Goal: Complete application form: Complete application form

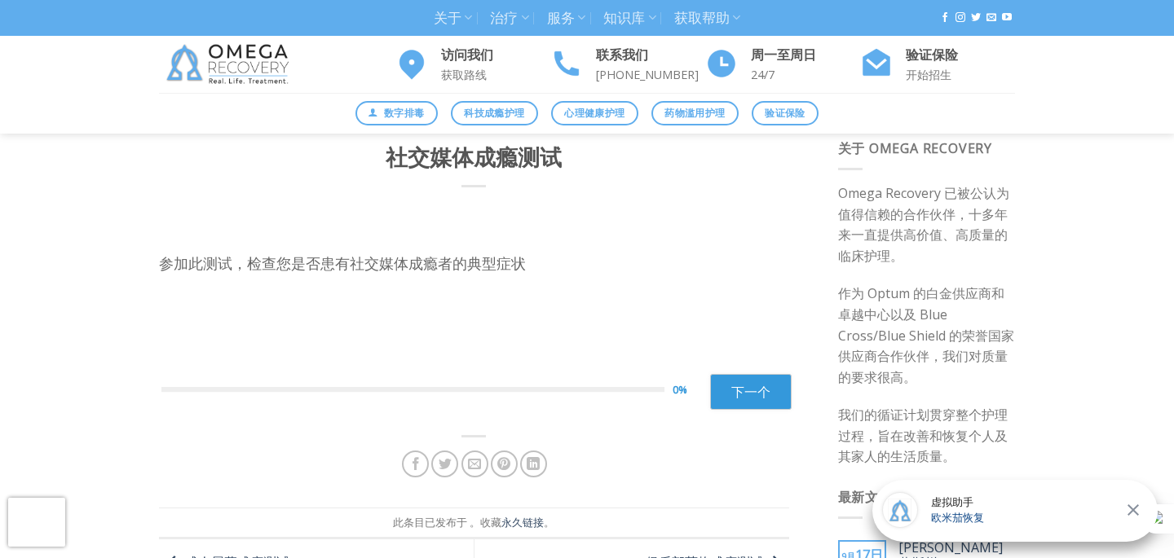
scroll to position [29, 0]
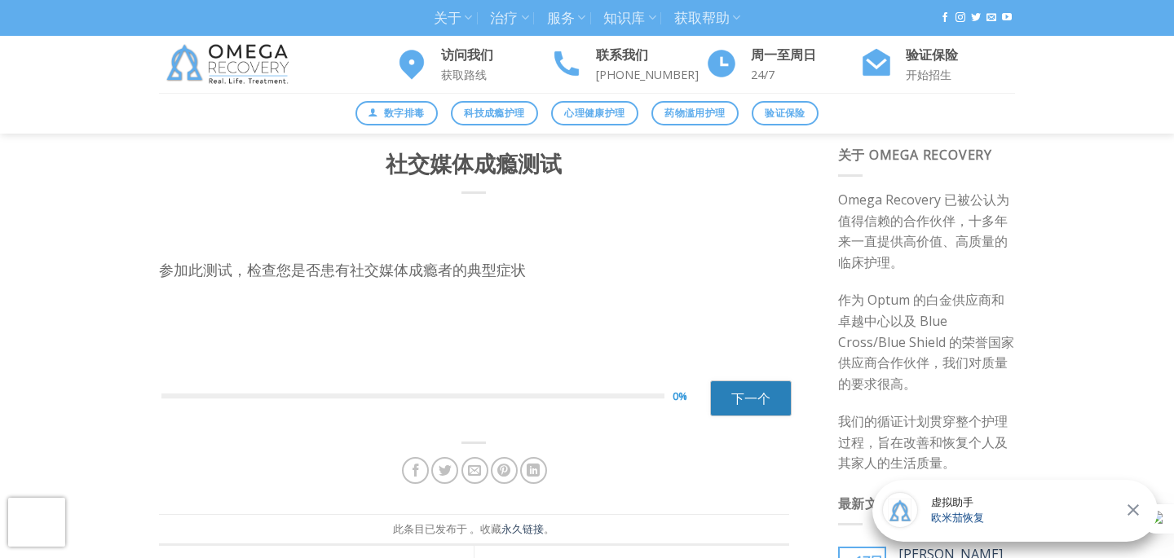
click at [747, 390] on font "下一个" at bounding box center [750, 399] width 39 height 18
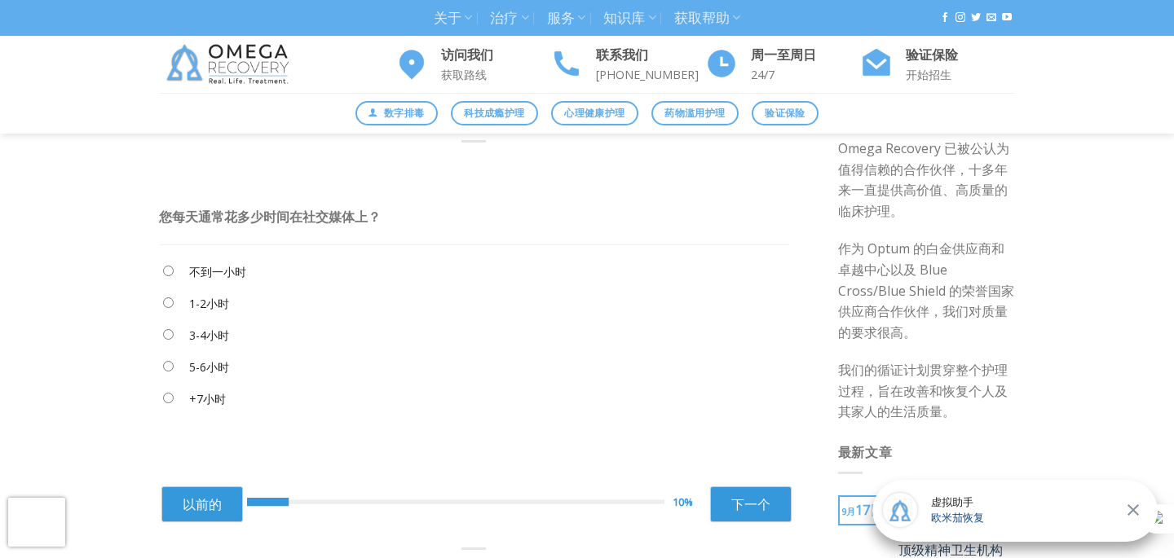
scroll to position [99, 0]
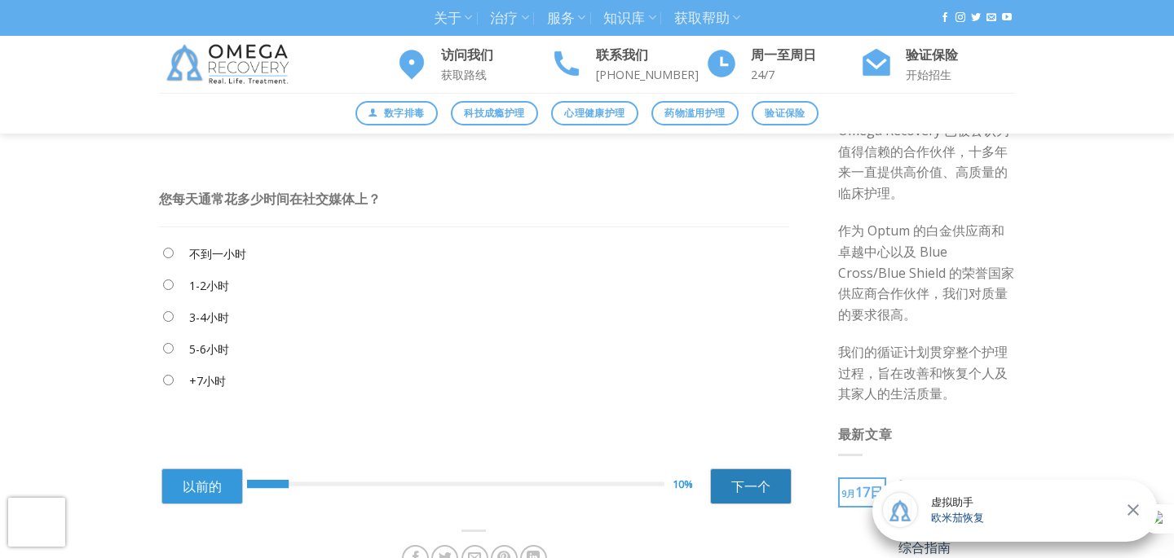
click at [752, 491] on font "下一个" at bounding box center [750, 487] width 39 height 18
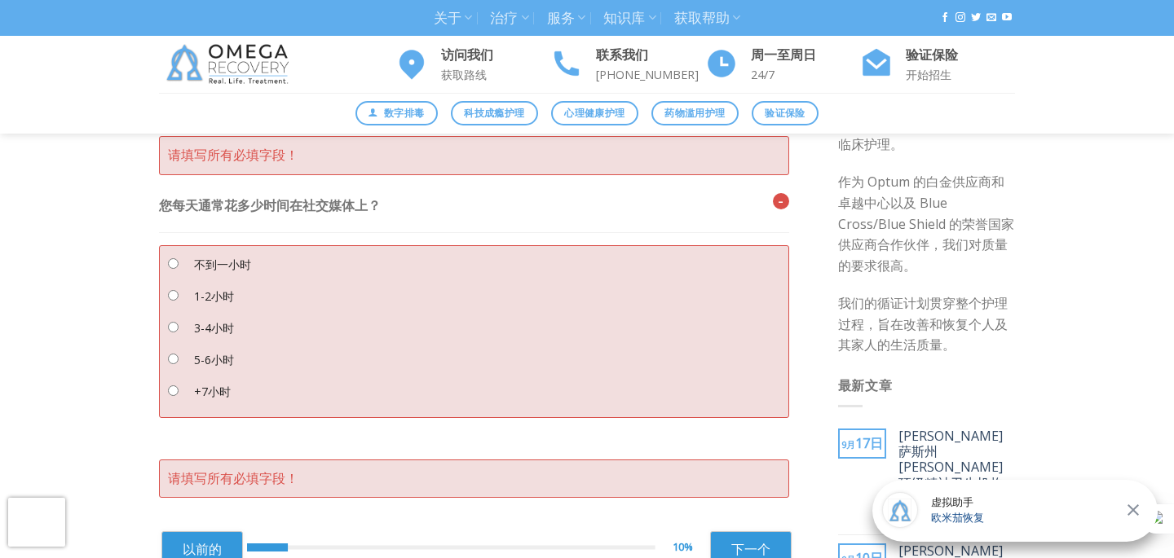
scroll to position [78, 0]
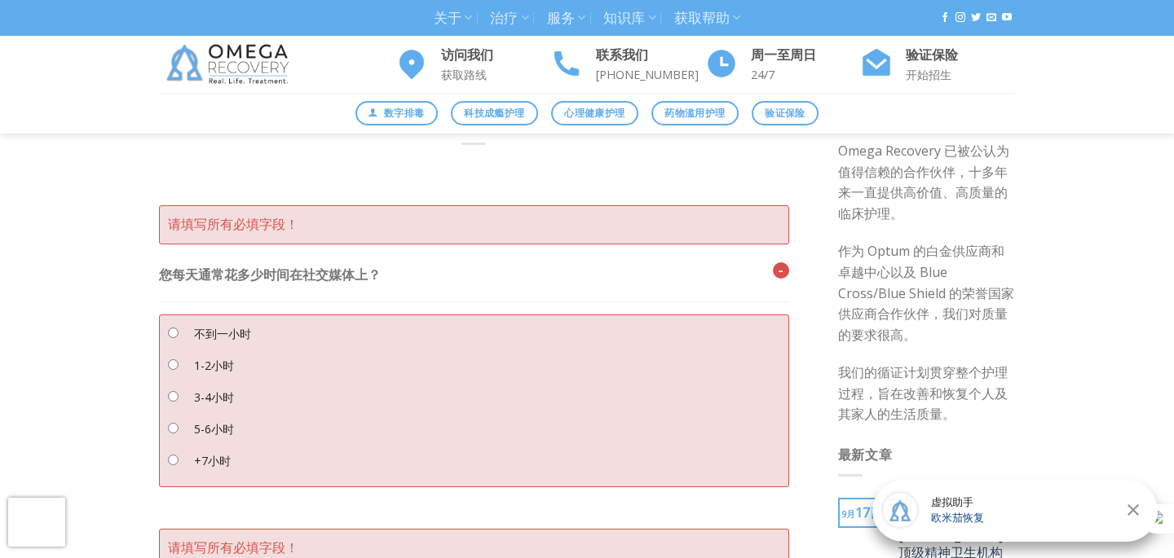
click at [214, 427] on font "5-6小时" at bounding box center [214, 428] width 40 height 15
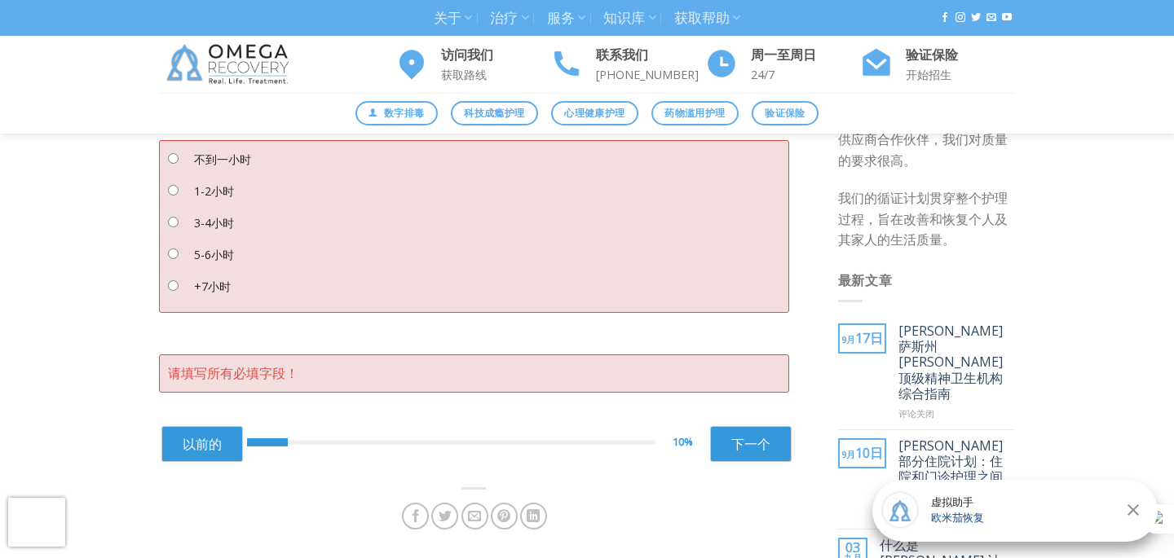
scroll to position [399, 0]
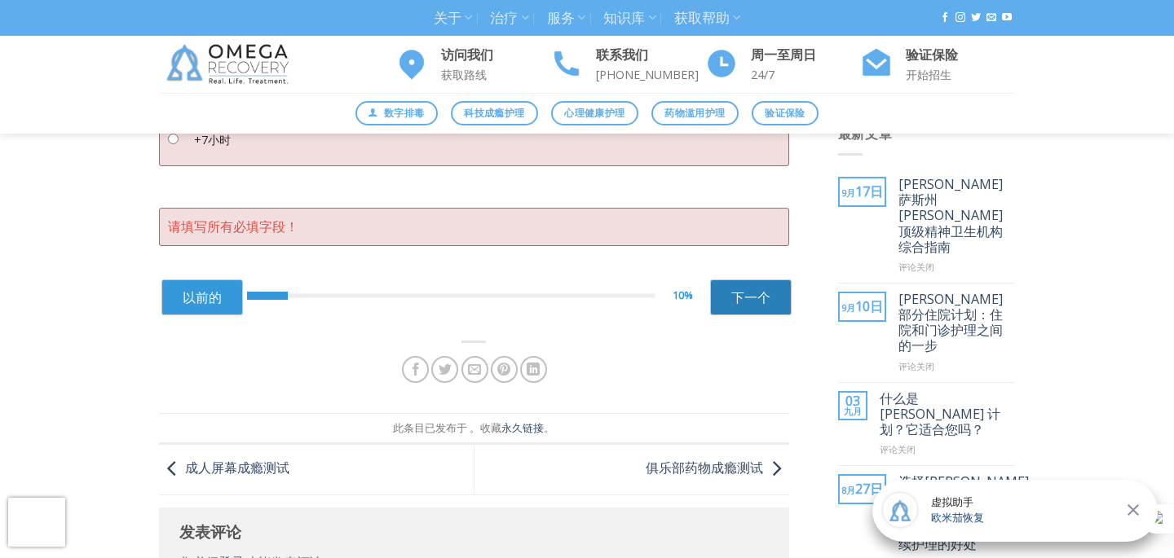
click at [760, 302] on font "下一个" at bounding box center [750, 298] width 39 height 18
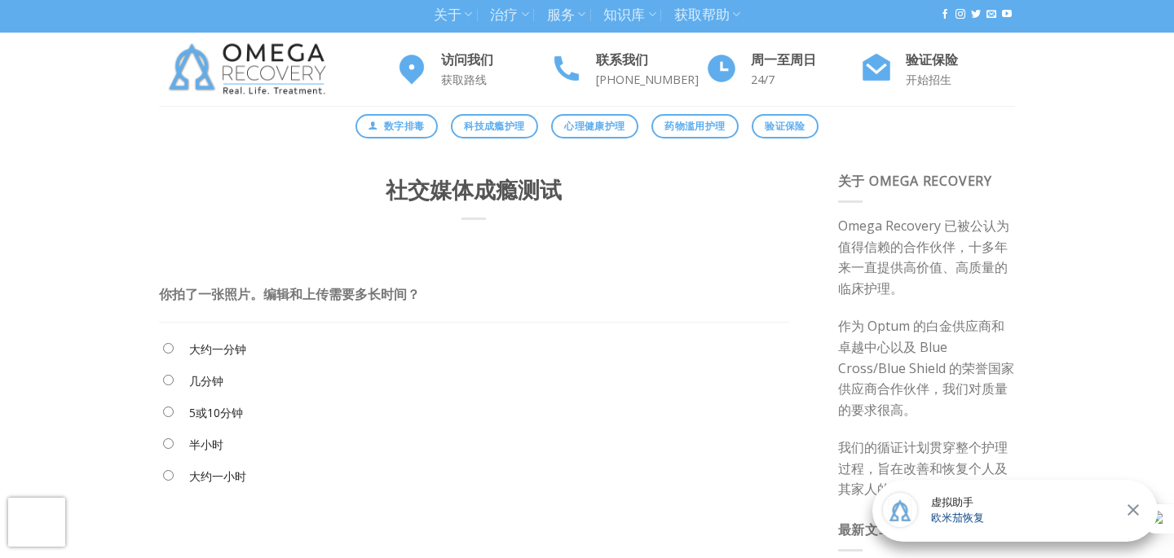
scroll to position [0, 0]
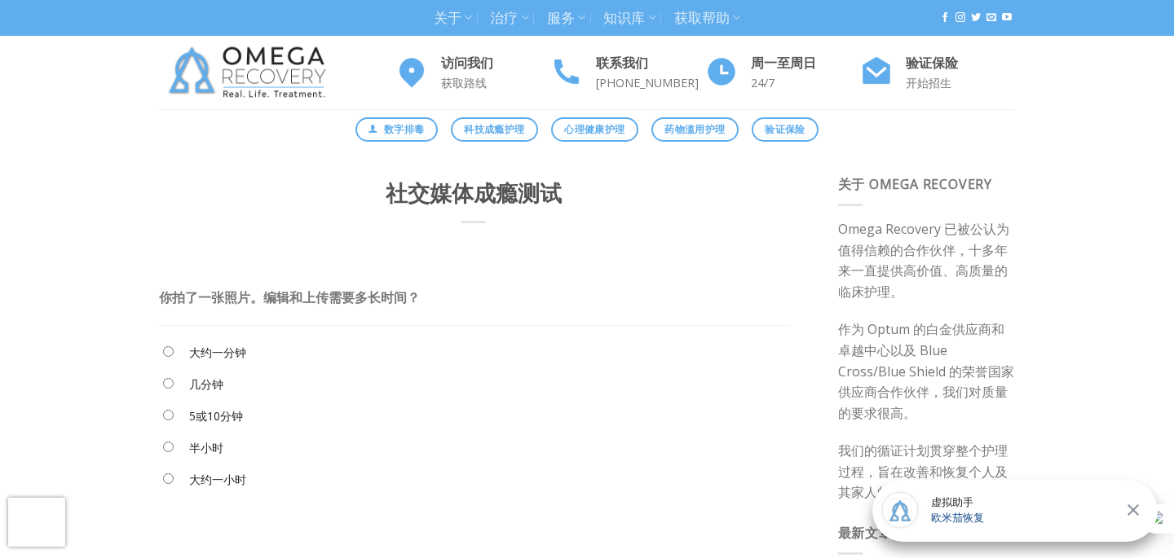
click at [227, 420] on font "5或10分钟" at bounding box center [216, 415] width 54 height 15
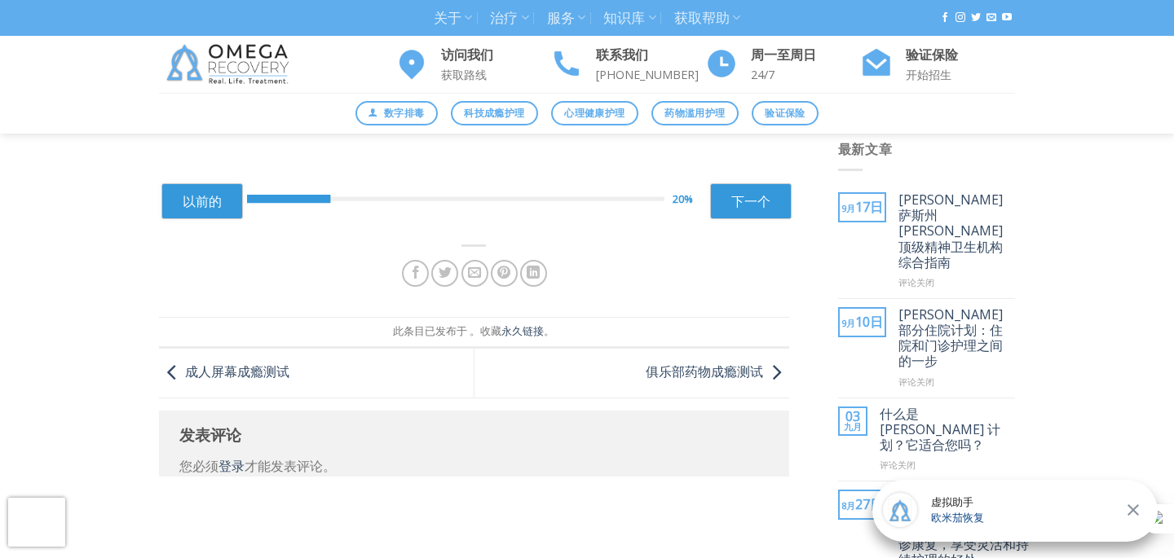
scroll to position [385, 0]
click at [777, 194] on link "下一个" at bounding box center [751, 201] width 82 height 36
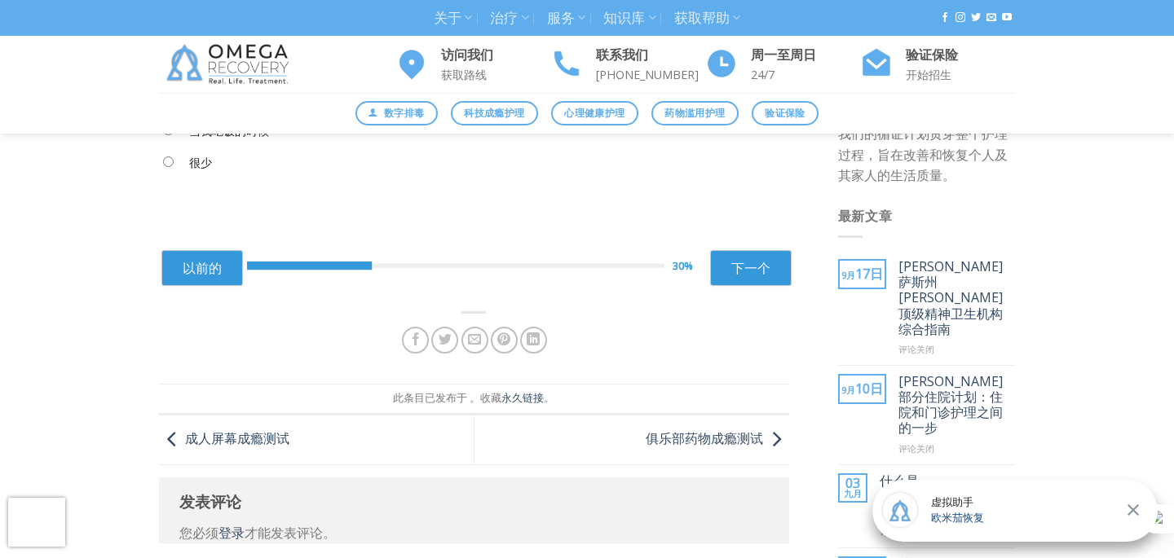
scroll to position [8, 0]
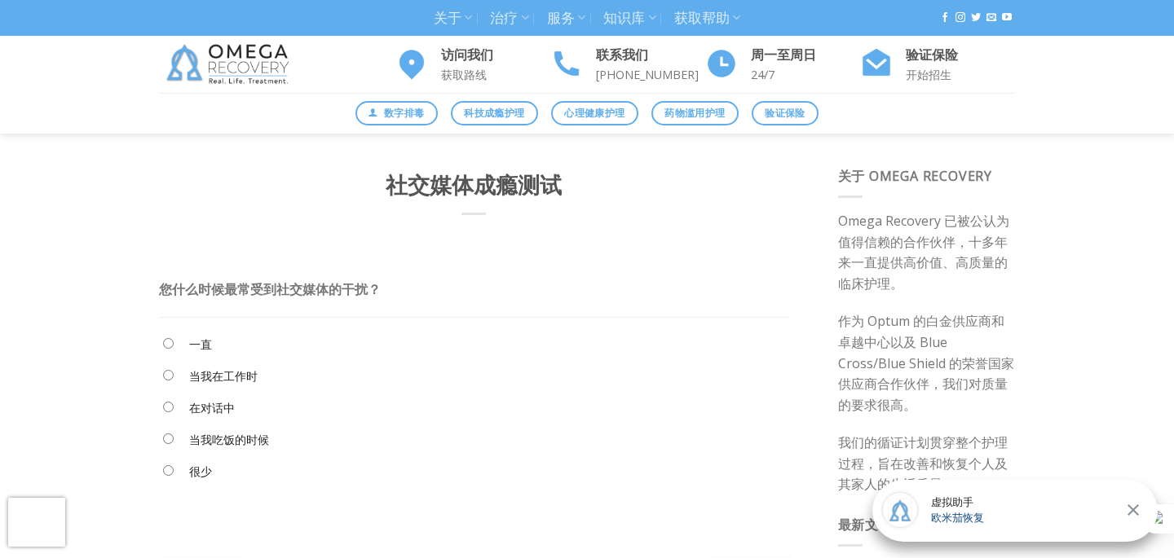
click at [222, 445] on font "当我吃饭的时候" at bounding box center [229, 439] width 80 height 15
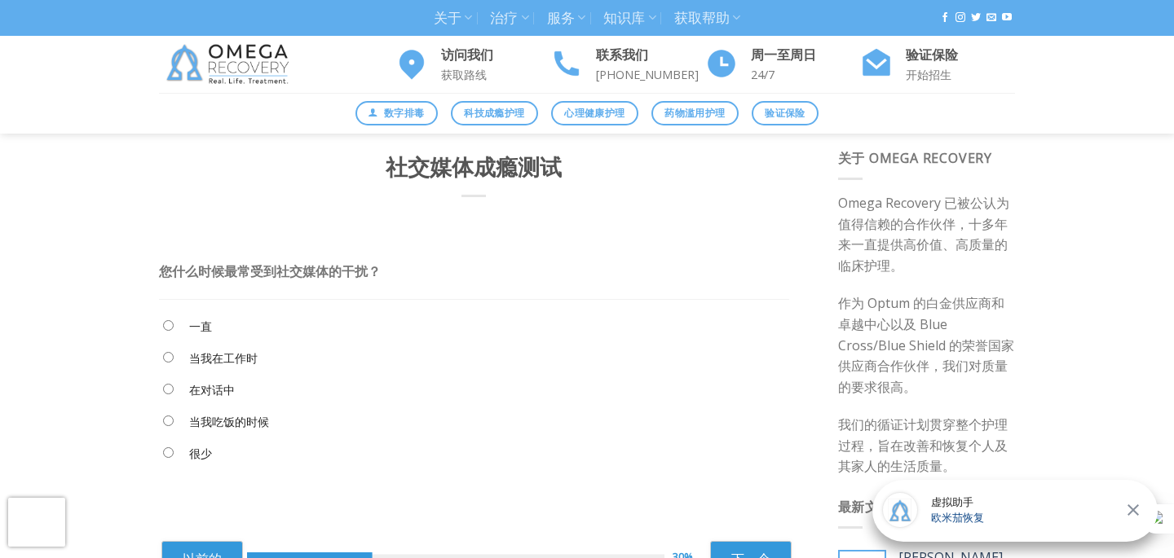
scroll to position [36, 0]
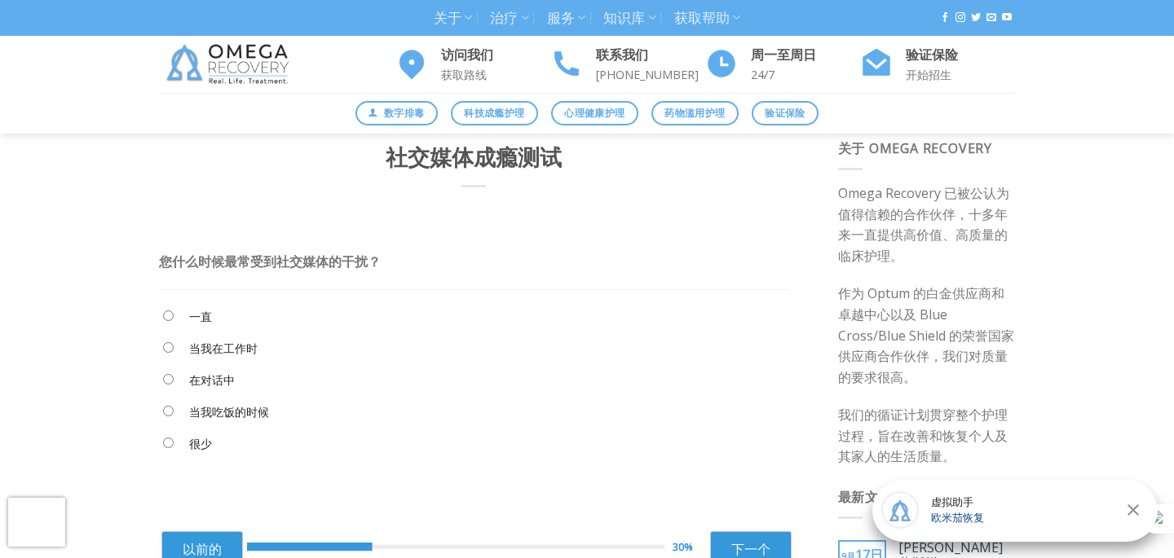
click at [192, 318] on font "一直" at bounding box center [200, 316] width 23 height 15
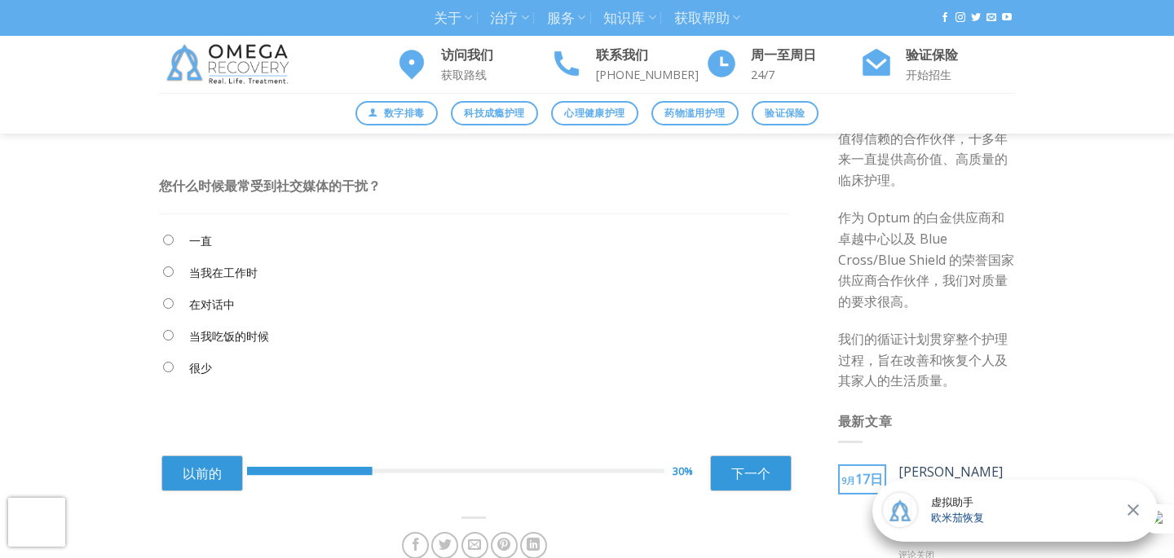
scroll to position [129, 0]
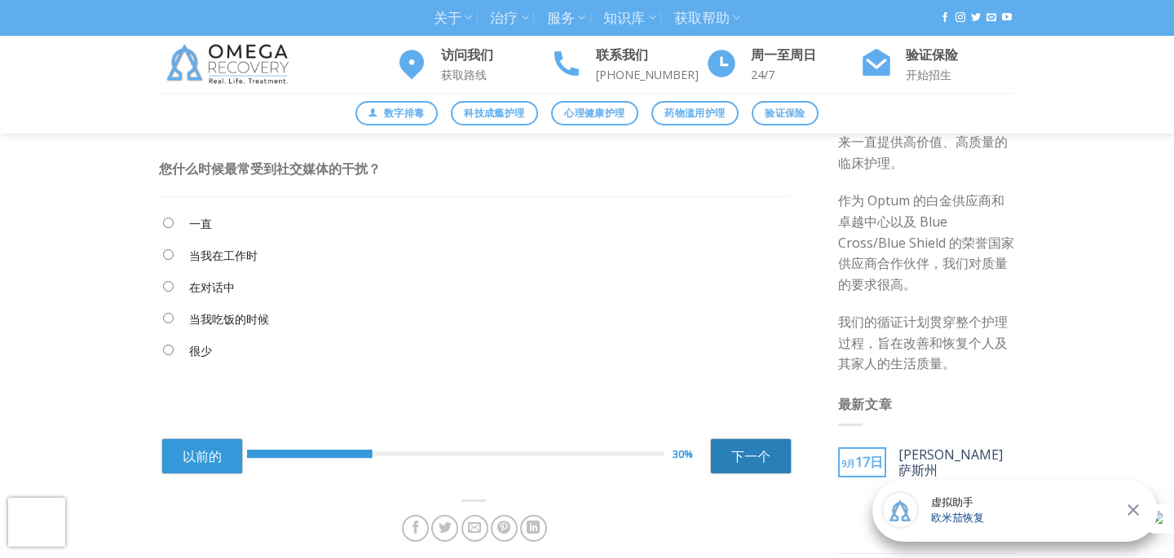
click at [718, 459] on link "下一个" at bounding box center [751, 456] width 82 height 36
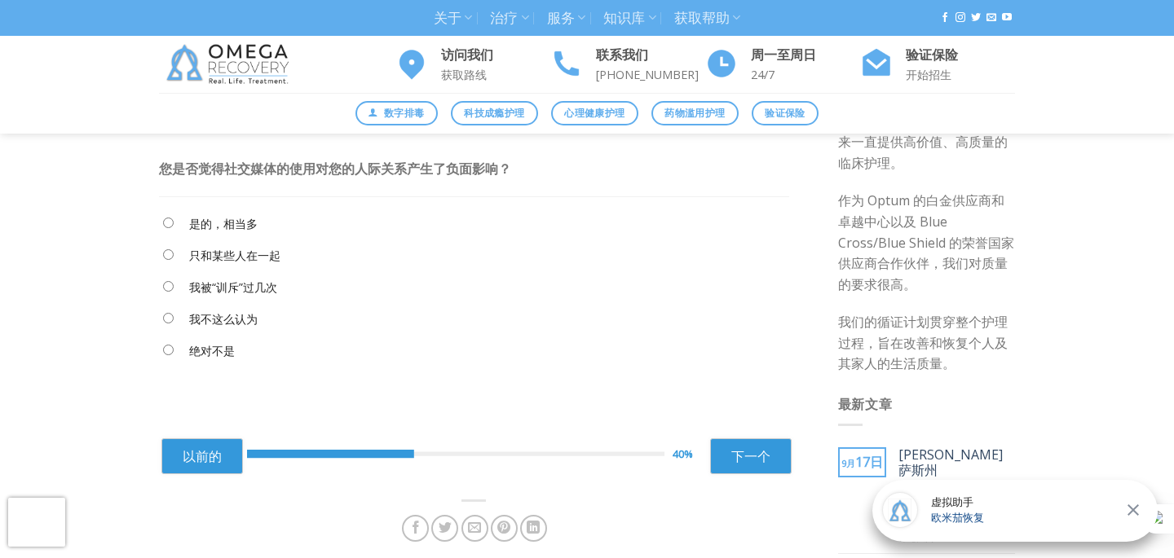
click at [236, 232] on label "是的，相当多" at bounding box center [223, 224] width 68 height 18
click at [244, 251] on font "只和某些人在一起" at bounding box center [234, 255] width 91 height 15
click at [738, 461] on font "下一个" at bounding box center [750, 456] width 39 height 18
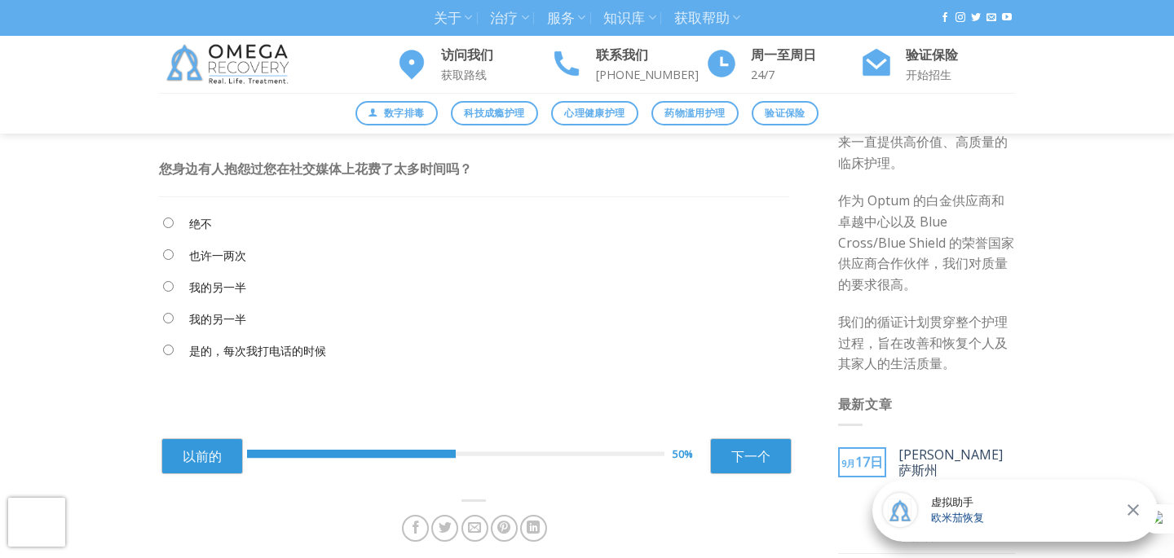
click at [231, 259] on font "也许一两次" at bounding box center [217, 255] width 57 height 15
click at [755, 474] on div "以前的 50% 下一个 ** 下一个" at bounding box center [476, 454] width 630 height 64
click at [756, 454] on font "下一个" at bounding box center [750, 456] width 39 height 18
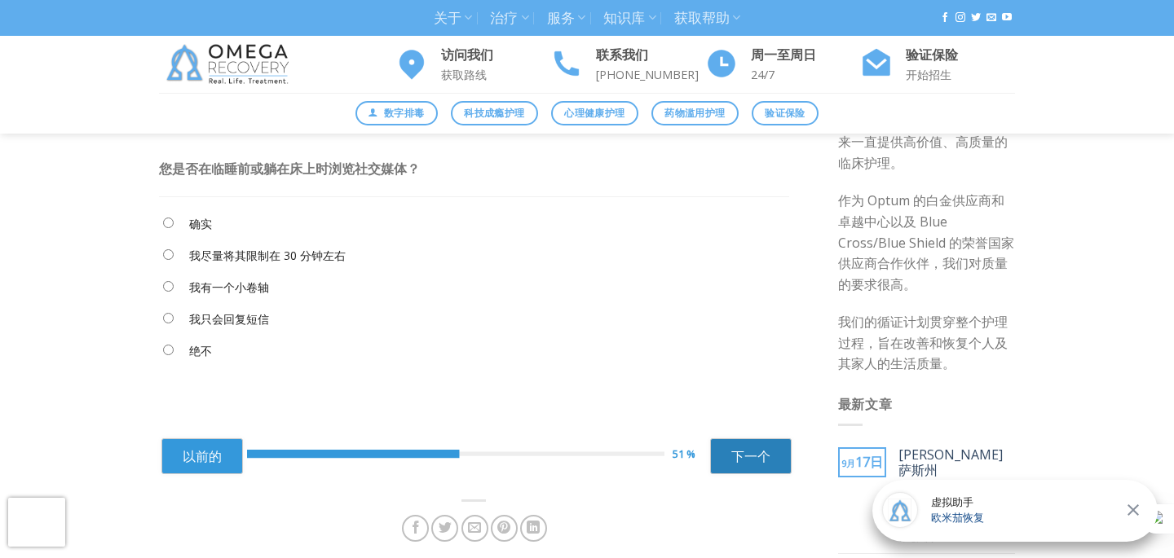
click at [756, 454] on font "下一个" at bounding box center [750, 456] width 39 height 18
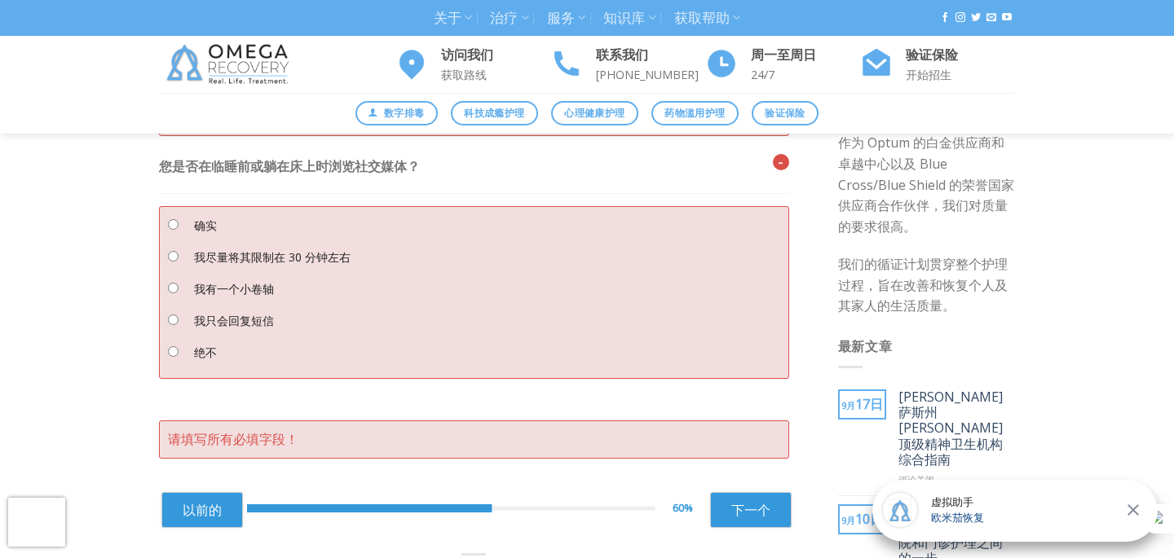
scroll to position [188, 0]
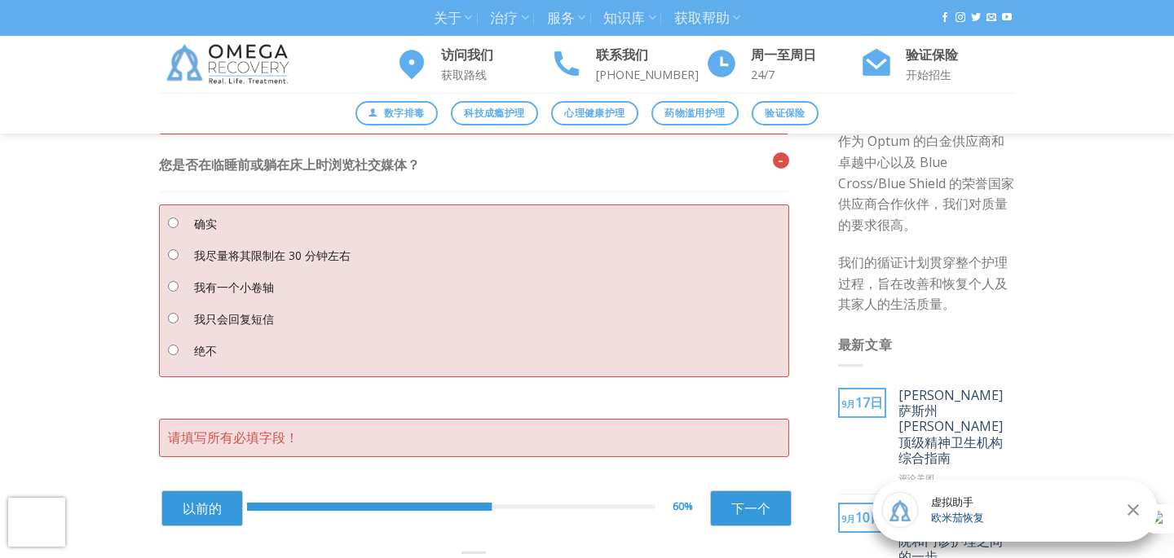
click at [253, 253] on font "我尽量将其限制在 30 分钟左右" at bounding box center [272, 255] width 156 height 15
click at [755, 506] on font "下一个" at bounding box center [750, 509] width 39 height 18
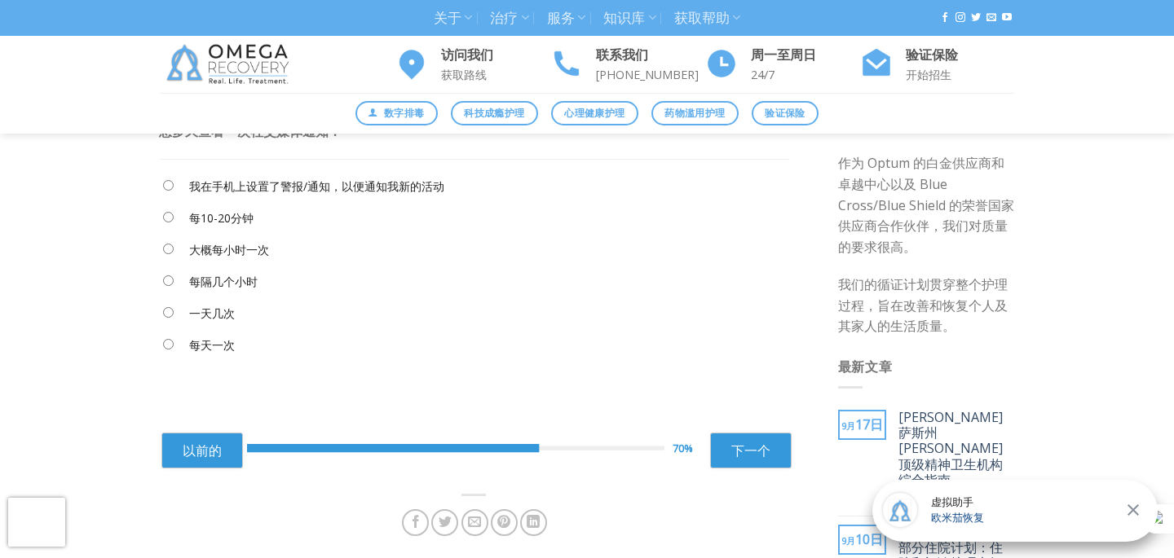
scroll to position [162, 0]
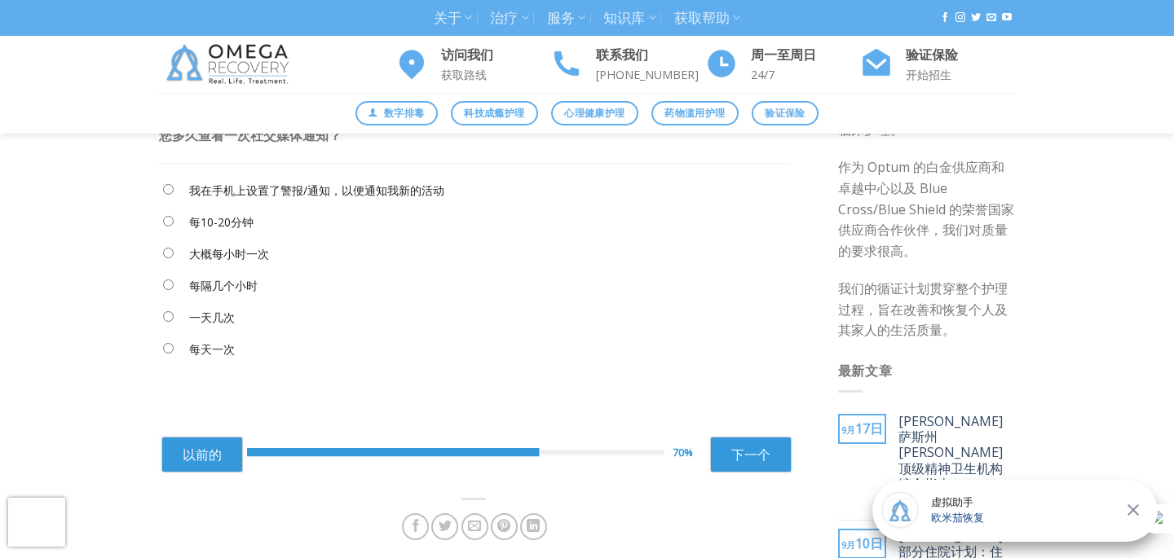
click at [228, 261] on font "大概每小时一次" at bounding box center [229, 253] width 80 height 15
click at [756, 462] on font "下一个" at bounding box center [750, 455] width 39 height 18
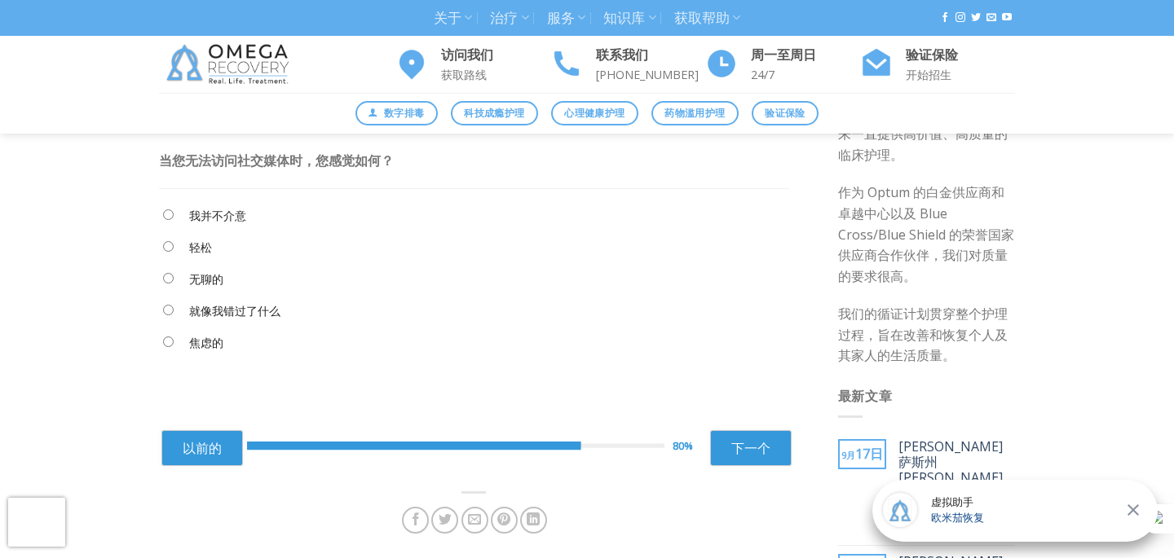
scroll to position [125, 0]
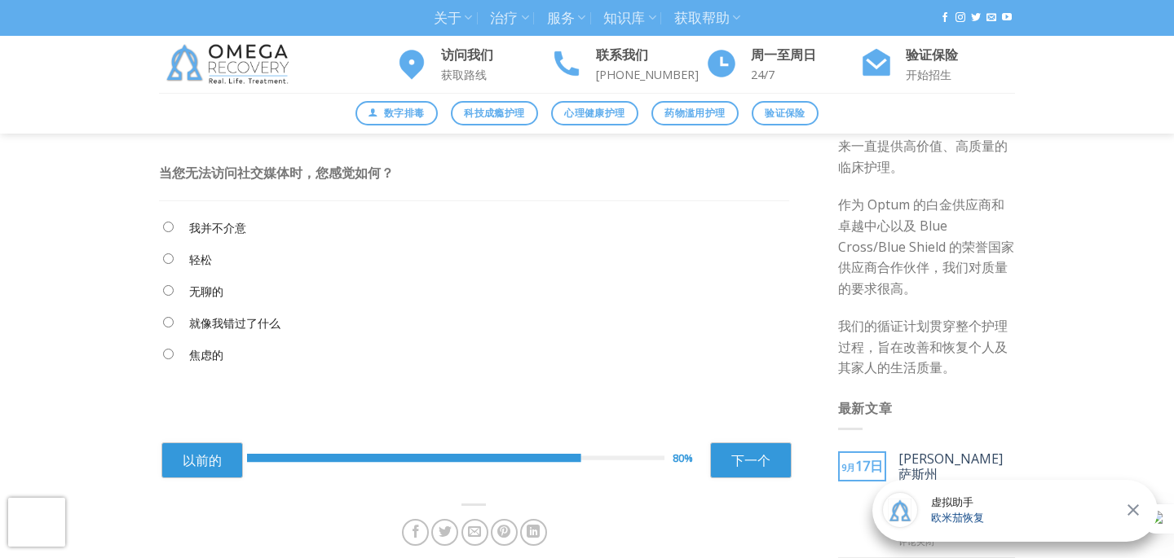
click at [203, 300] on label "无聊的" at bounding box center [206, 292] width 34 height 18
click at [752, 466] on font "下一个" at bounding box center [750, 461] width 39 height 18
click at [249, 223] on font "我一点也不在乎" at bounding box center [229, 227] width 80 height 15
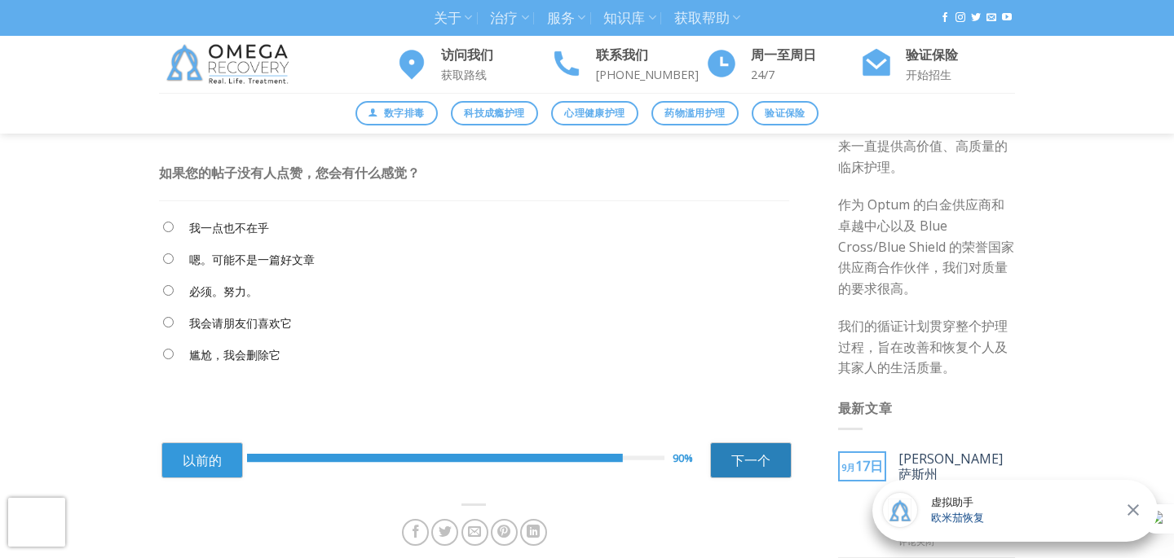
click at [749, 461] on font "下一个" at bounding box center [750, 461] width 39 height 18
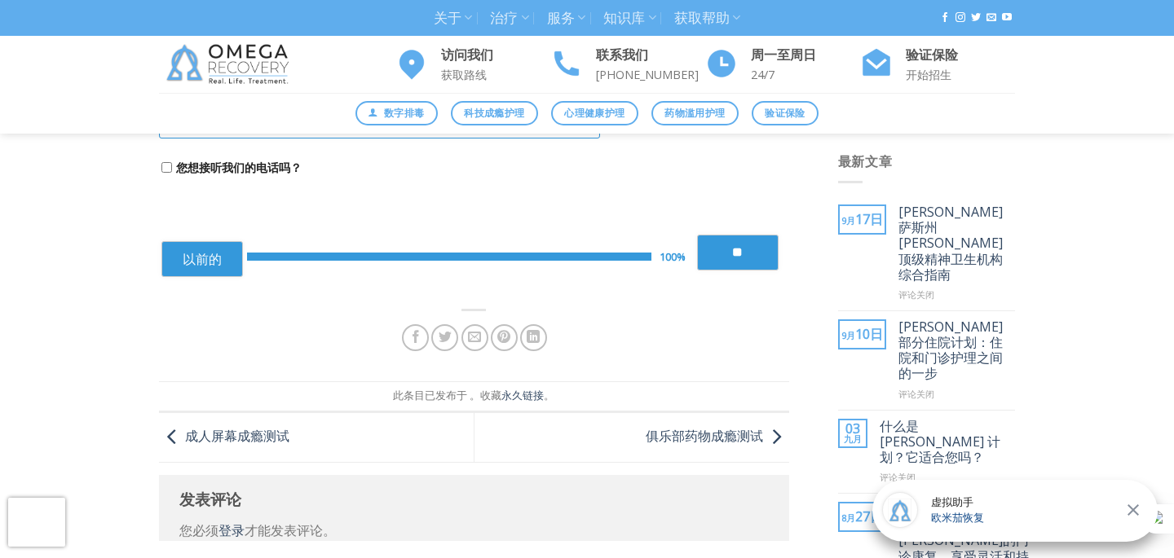
scroll to position [441, 0]
